Goal: Information Seeking & Learning: Learn about a topic

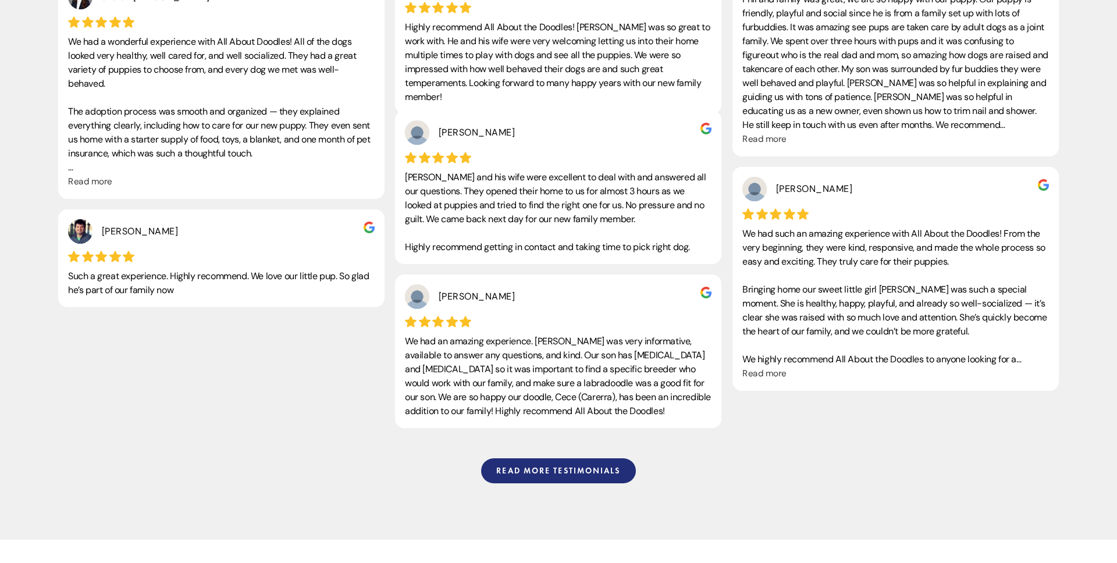
scroll to position [3083, 0]
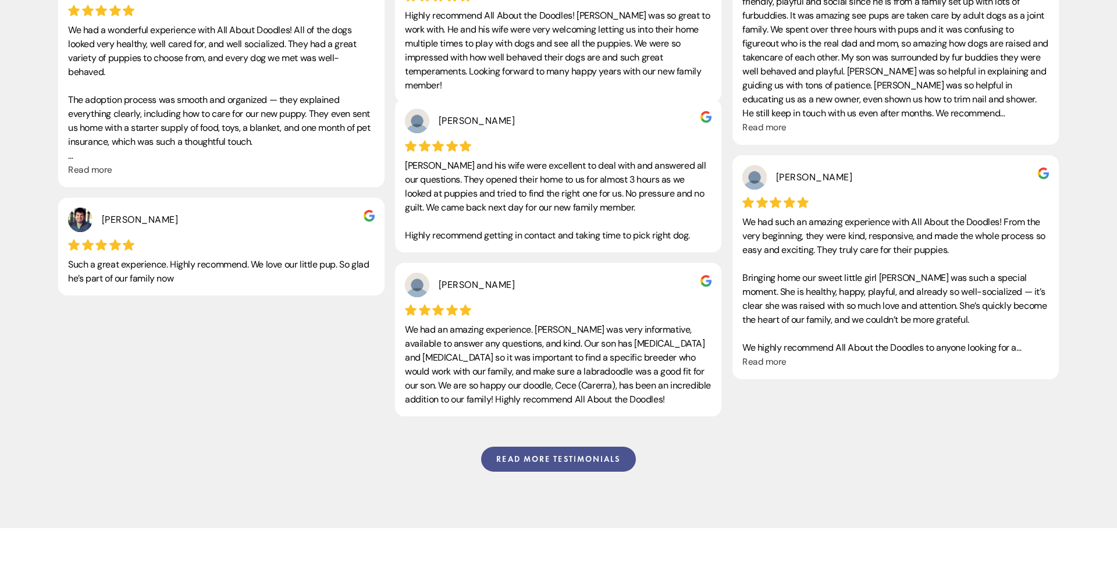
click at [543, 447] on link "Read more testimonials" at bounding box center [558, 459] width 154 height 25
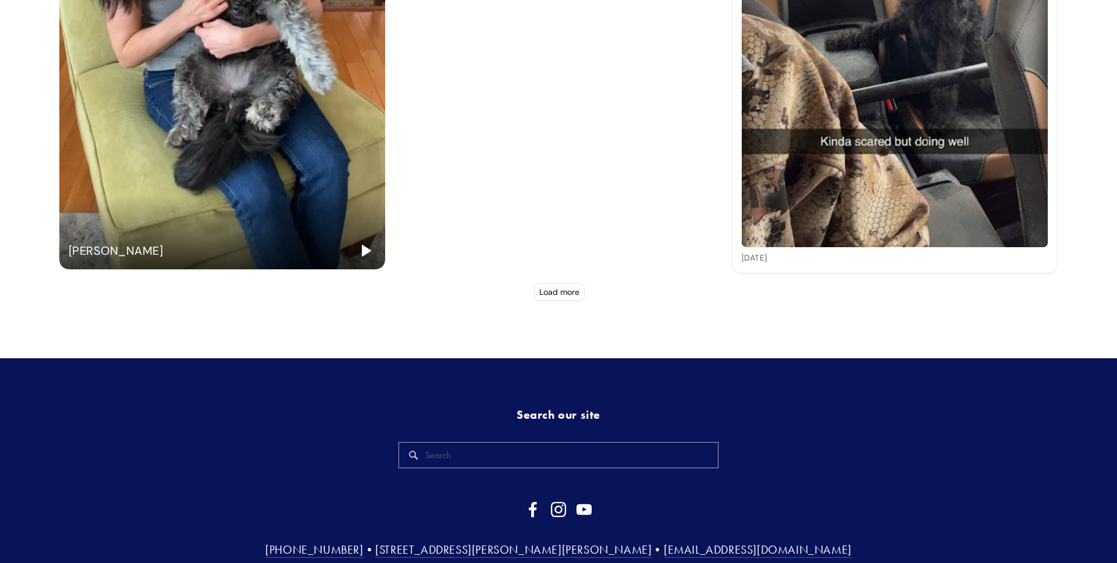
scroll to position [4648, 0]
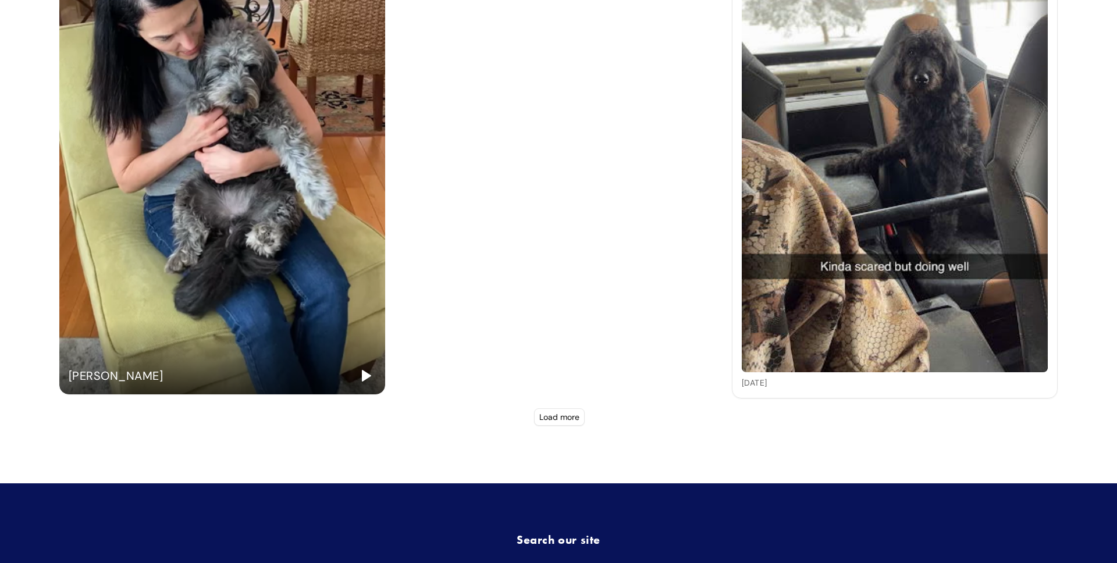
click at [560, 411] on button "Load more" at bounding box center [559, 416] width 51 height 17
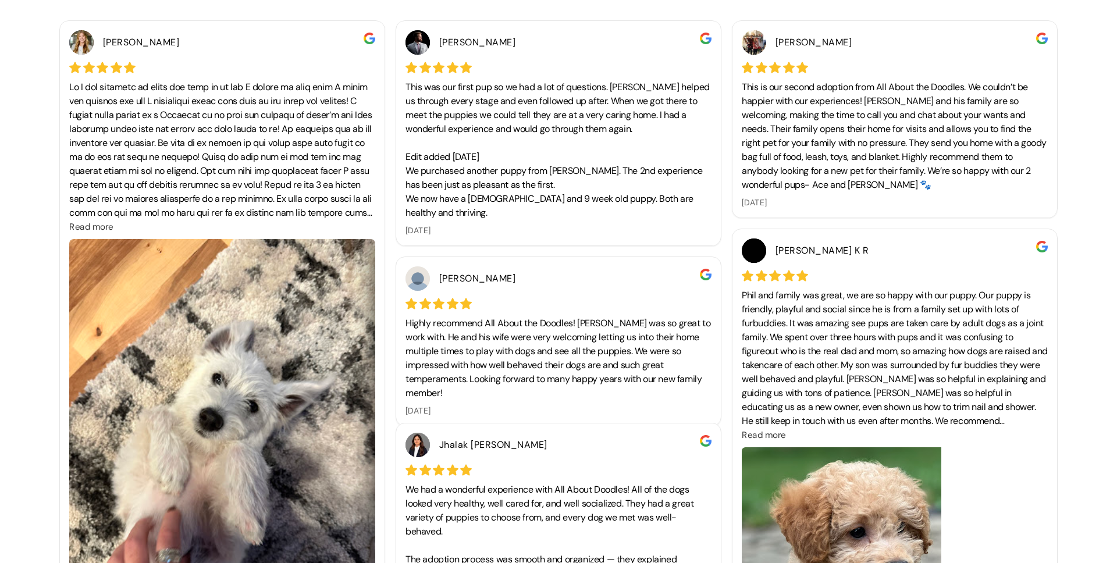
scroll to position [339, 0]
